Goal: Task Accomplishment & Management: Use online tool/utility

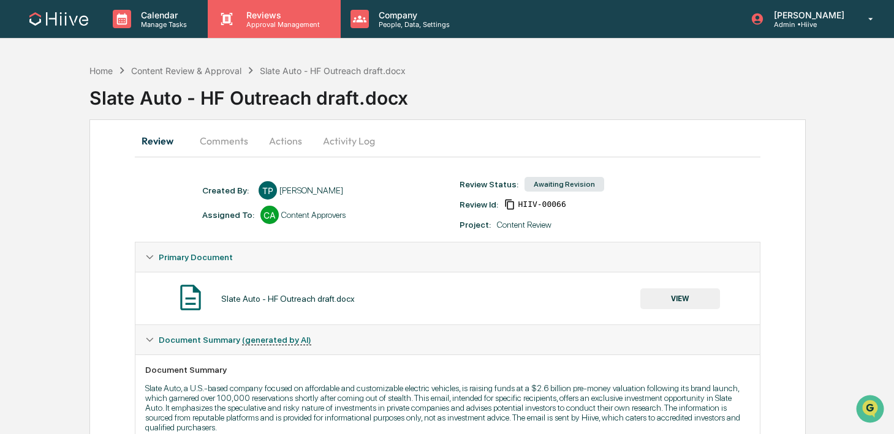
click at [237, 28] on div "Reviews Approval Management" at bounding box center [273, 19] width 120 height 19
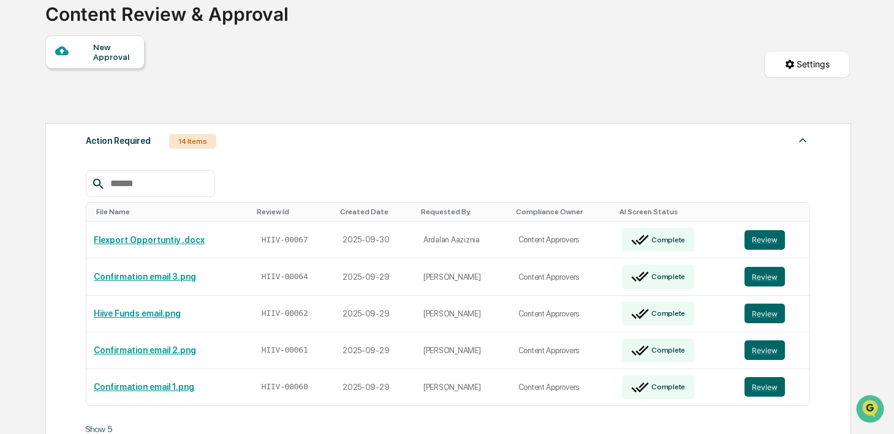
scroll to position [142, 0]
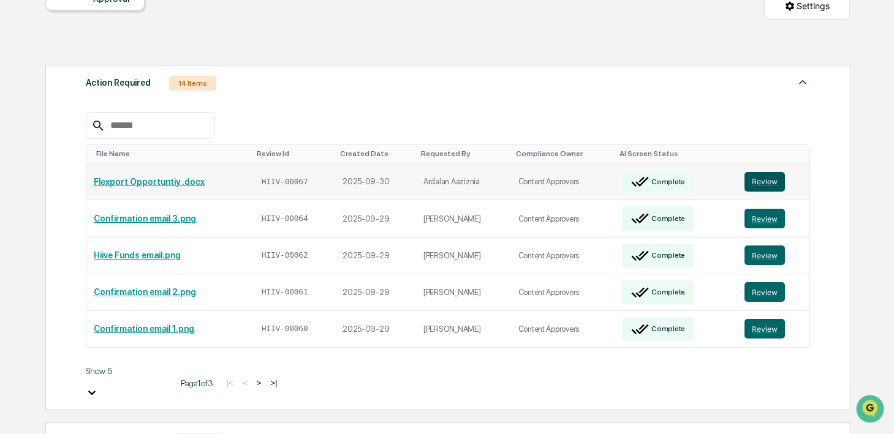
click at [751, 182] on button "Review" at bounding box center [764, 182] width 40 height 20
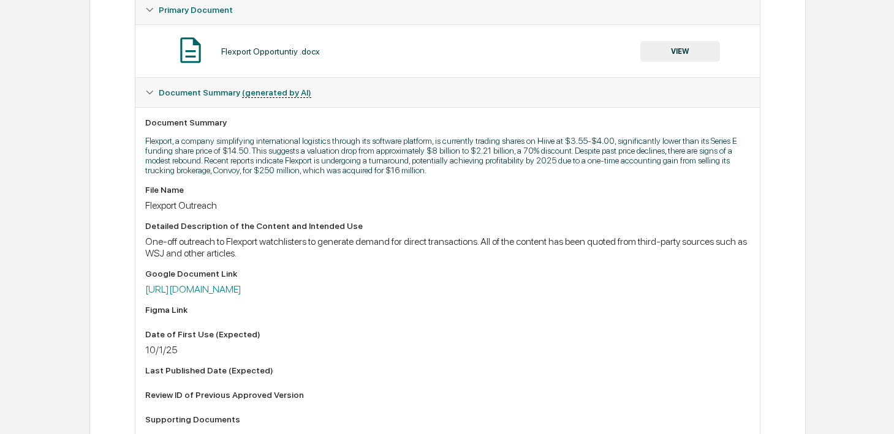
scroll to position [257, 0]
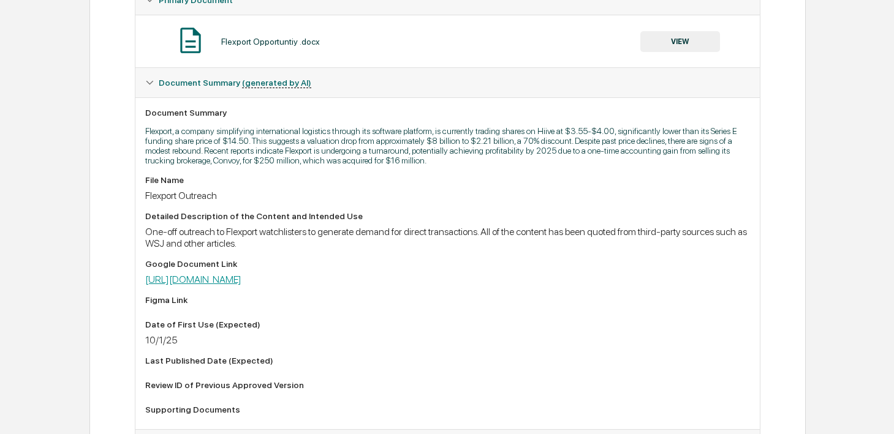
click at [241, 286] on link "[URL][DOMAIN_NAME]" at bounding box center [193, 280] width 96 height 12
